Goal: Task Accomplishment & Management: Manage account settings

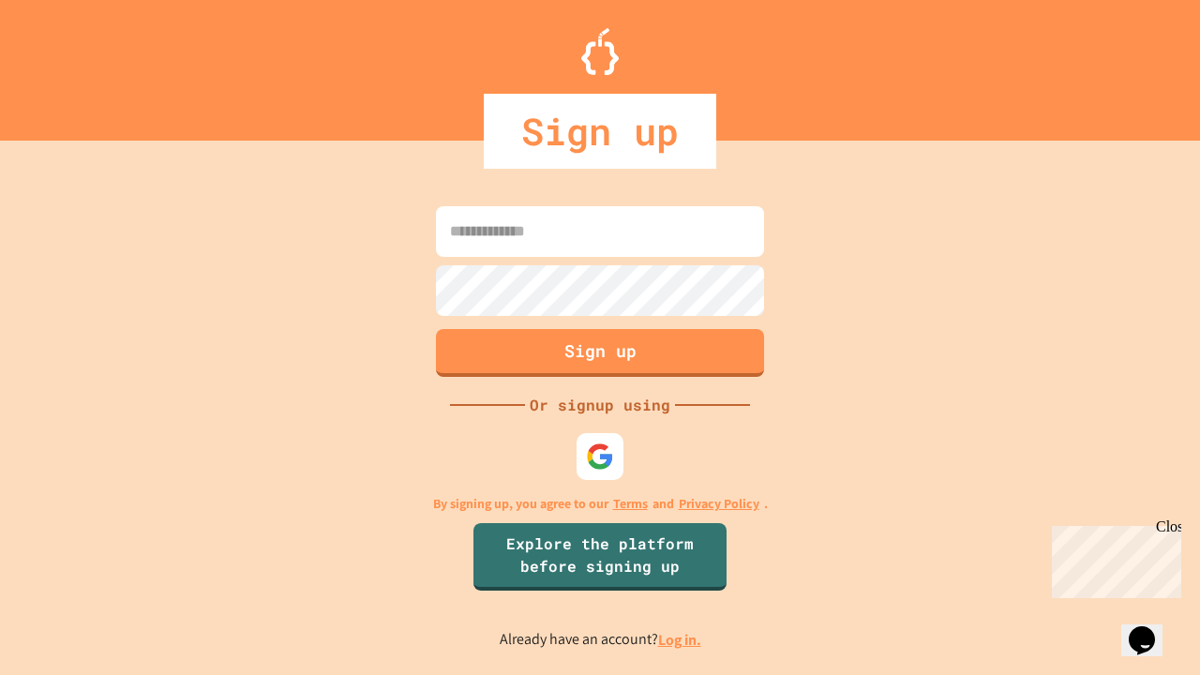
click at [681, 640] on link "Log in." at bounding box center [679, 640] width 43 height 20
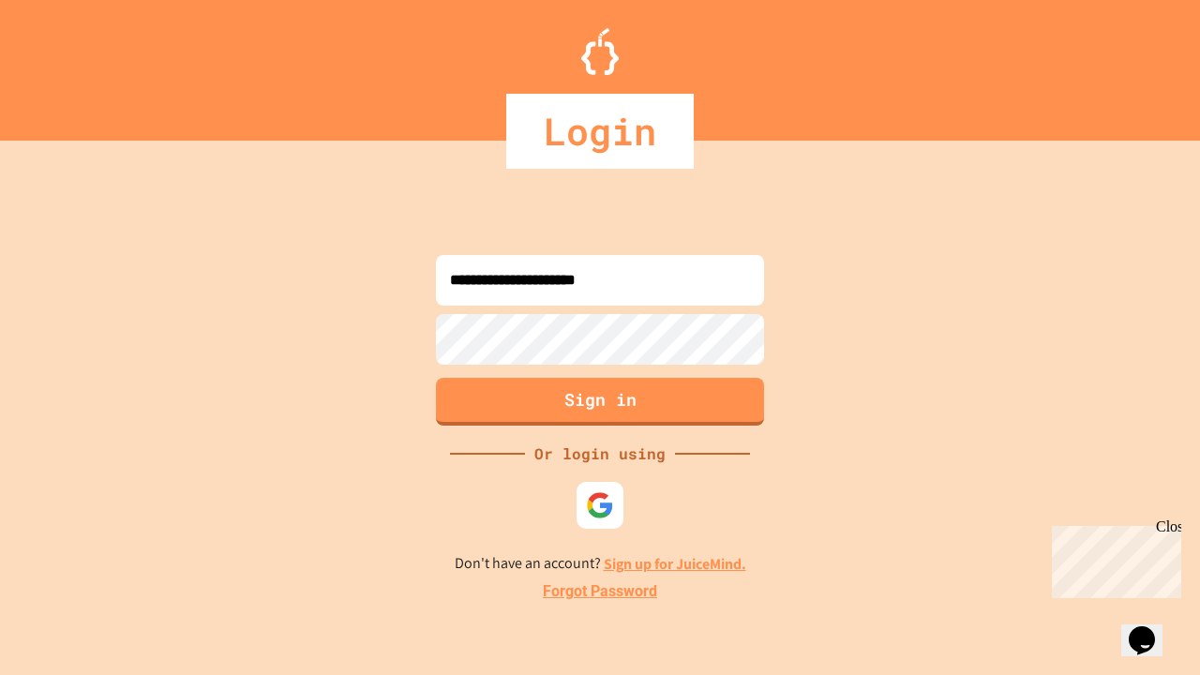
type input "**********"
